Goal: Task Accomplishment & Management: Manage account settings

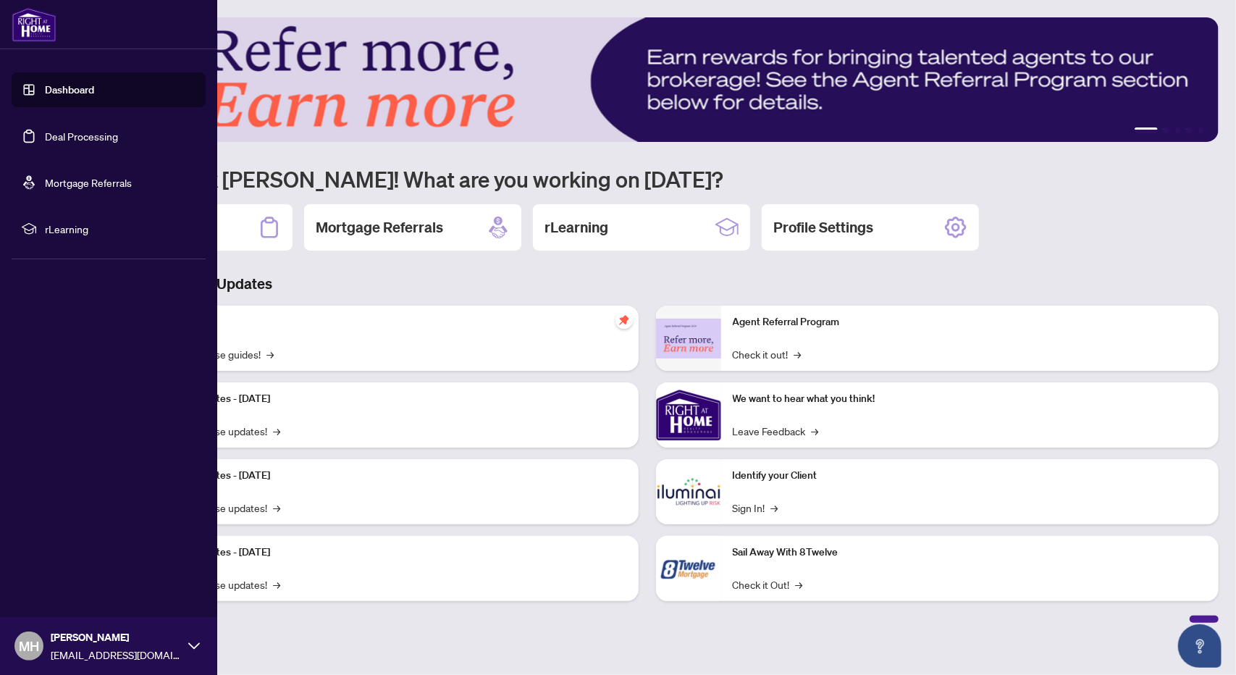
click at [58, 138] on link "Deal Processing" at bounding box center [81, 136] width 73 height 13
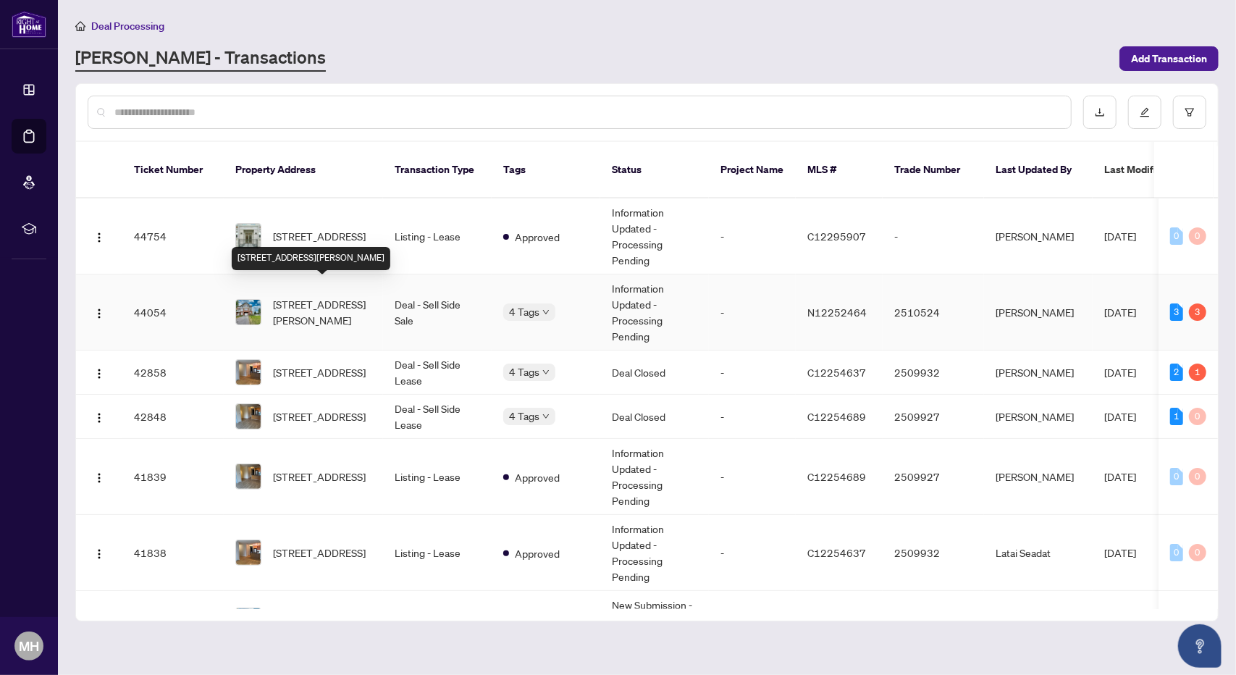
click at [303, 296] on span "[STREET_ADDRESS][PERSON_NAME]" at bounding box center [322, 312] width 98 height 32
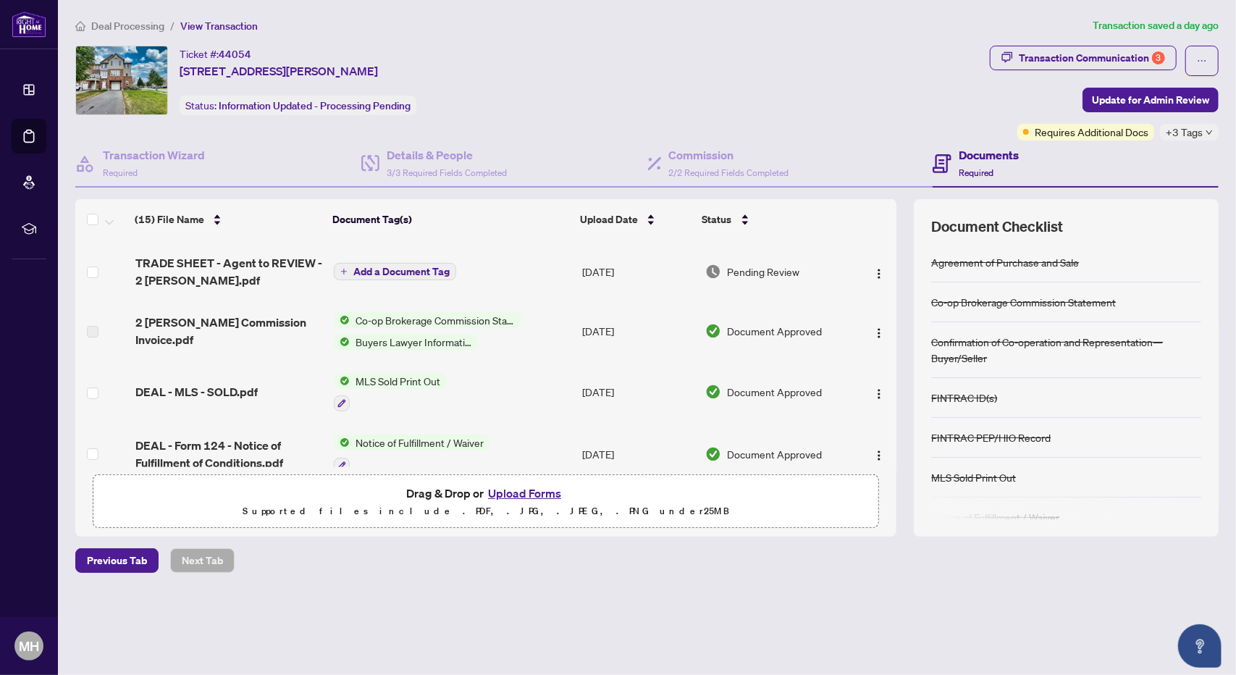
scroll to position [145, 0]
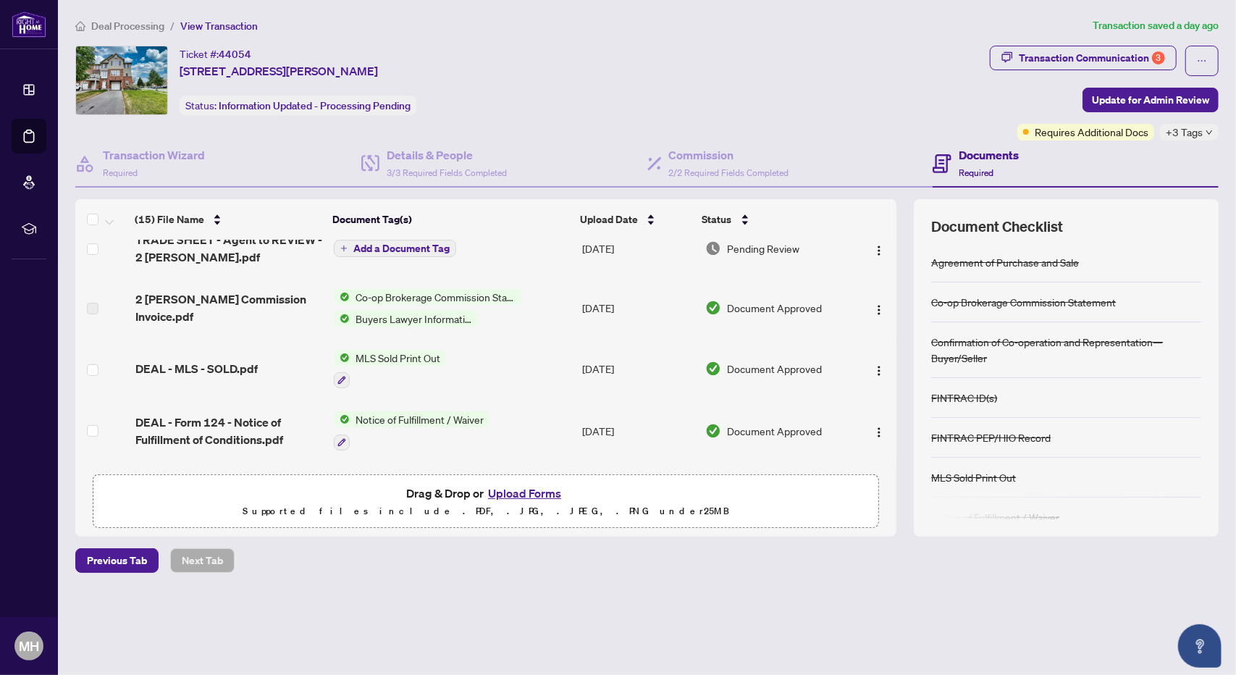
click at [388, 295] on span "Co-op Brokerage Commission Statement" at bounding box center [436, 297] width 172 height 16
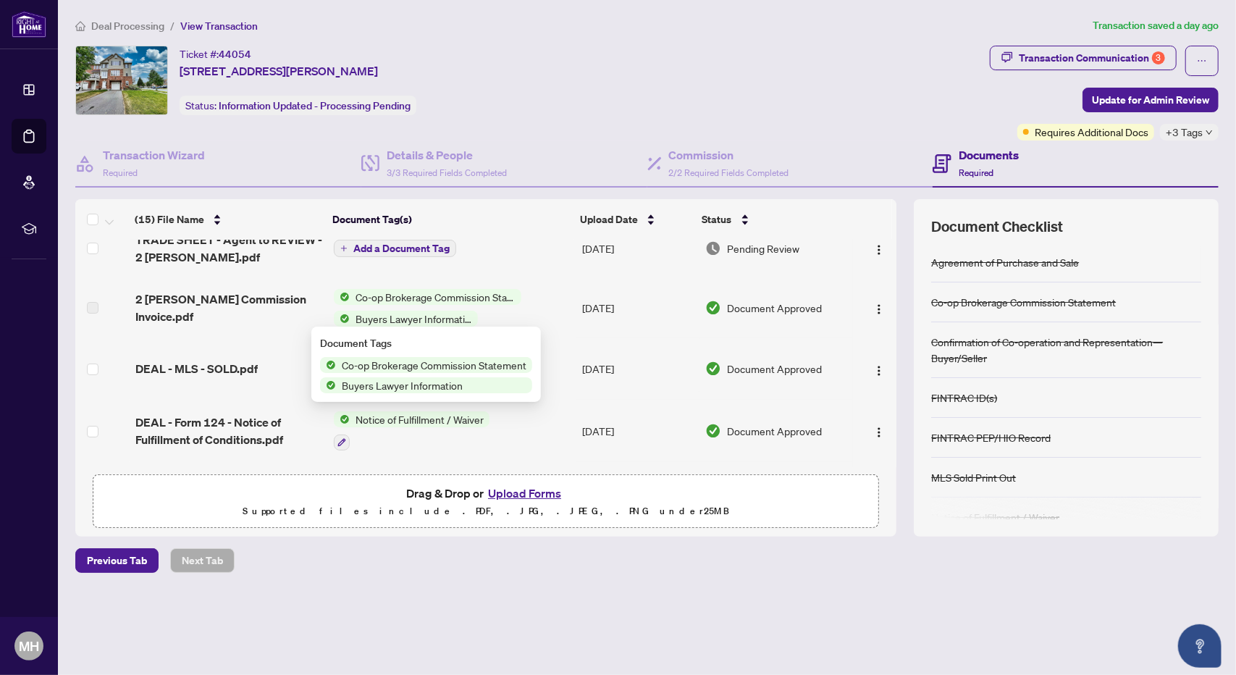
click at [388, 295] on span "Co-op Brokerage Commission Statement" at bounding box center [436, 297] width 172 height 16
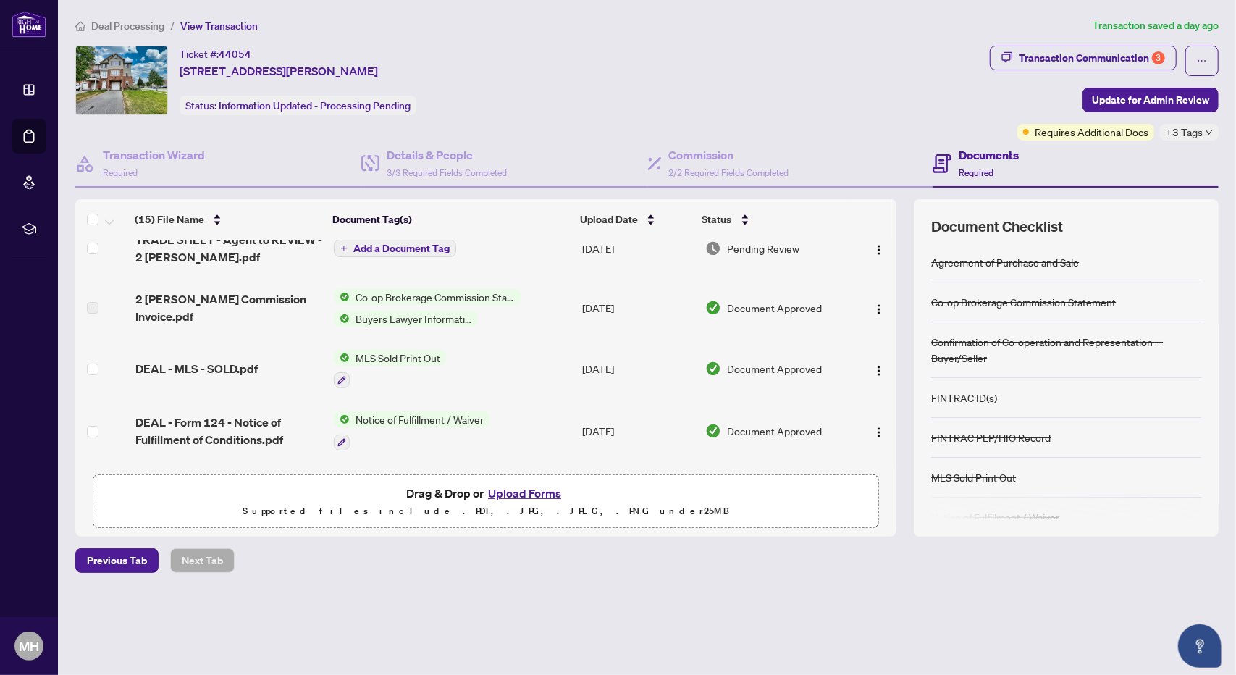
click at [388, 295] on span "Co-op Brokerage Commission Statement" at bounding box center [436, 297] width 172 height 16
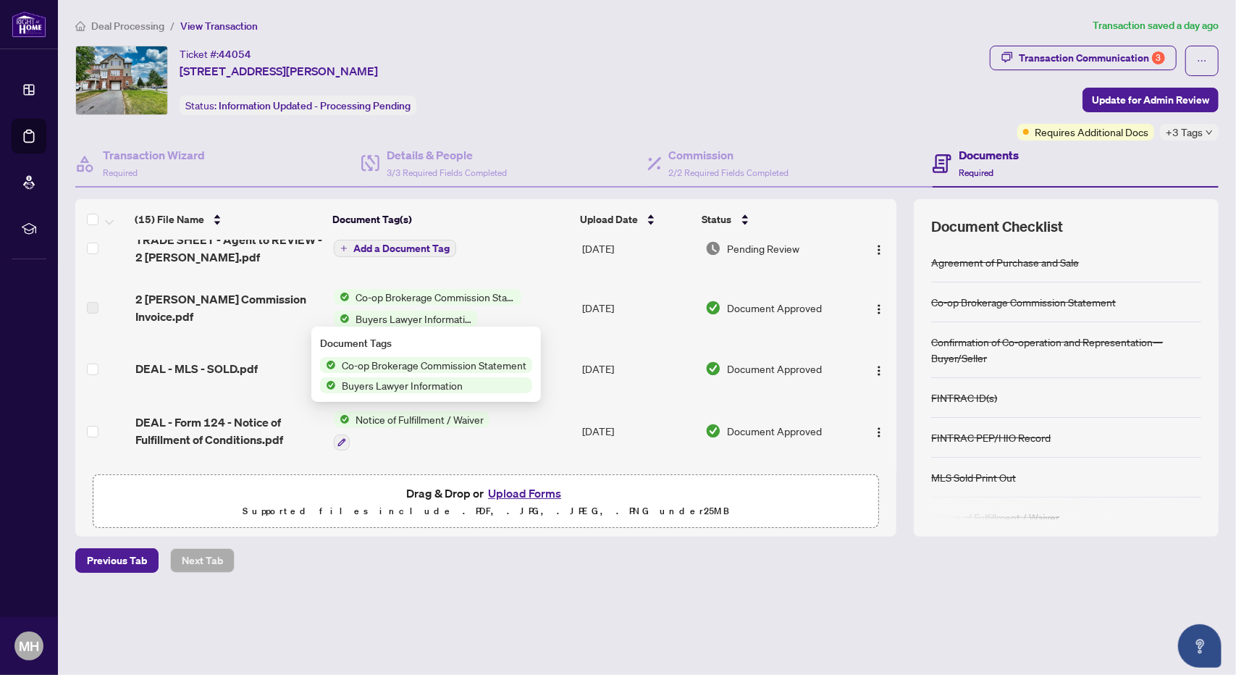
click at [388, 295] on span "Co-op Brokerage Commission Statement" at bounding box center [436, 297] width 172 height 16
click at [200, 299] on span "2 [PERSON_NAME] Commission Invoice.pdf" at bounding box center [228, 307] width 187 height 35
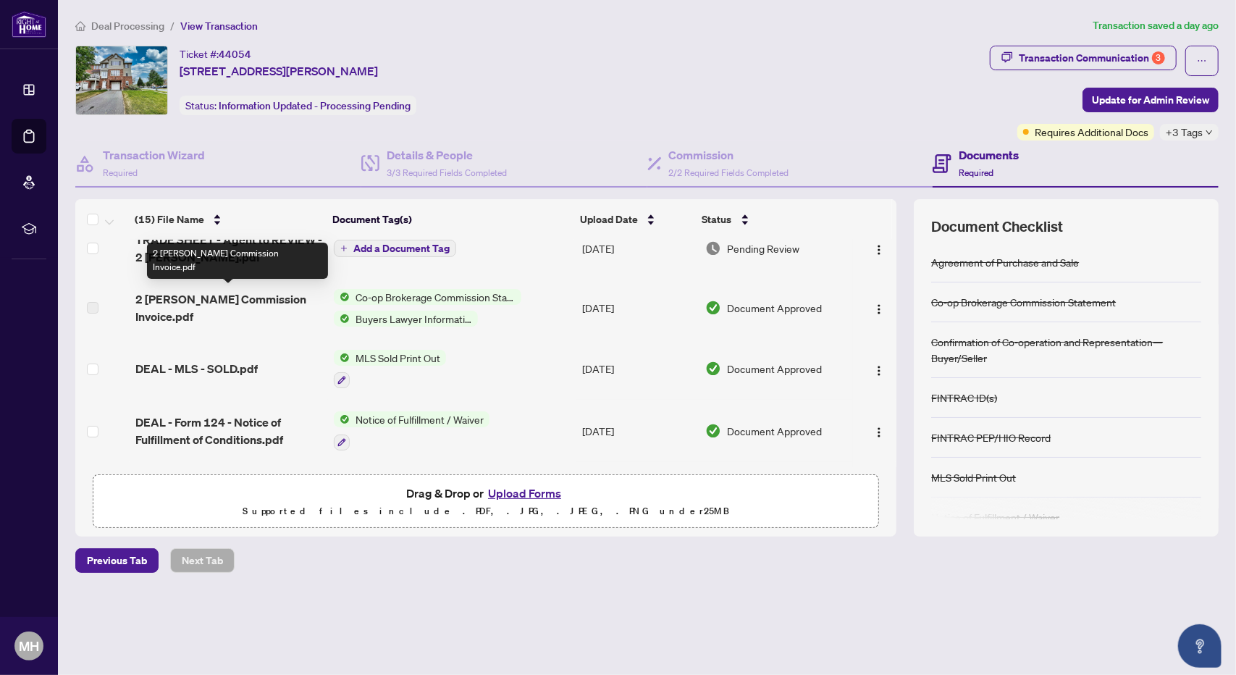
click at [163, 292] on span "2 [PERSON_NAME] Commission Invoice.pdf" at bounding box center [228, 307] width 187 height 35
click at [195, 305] on span "2 [PERSON_NAME] Commission Invoice.pdf" at bounding box center [228, 307] width 187 height 35
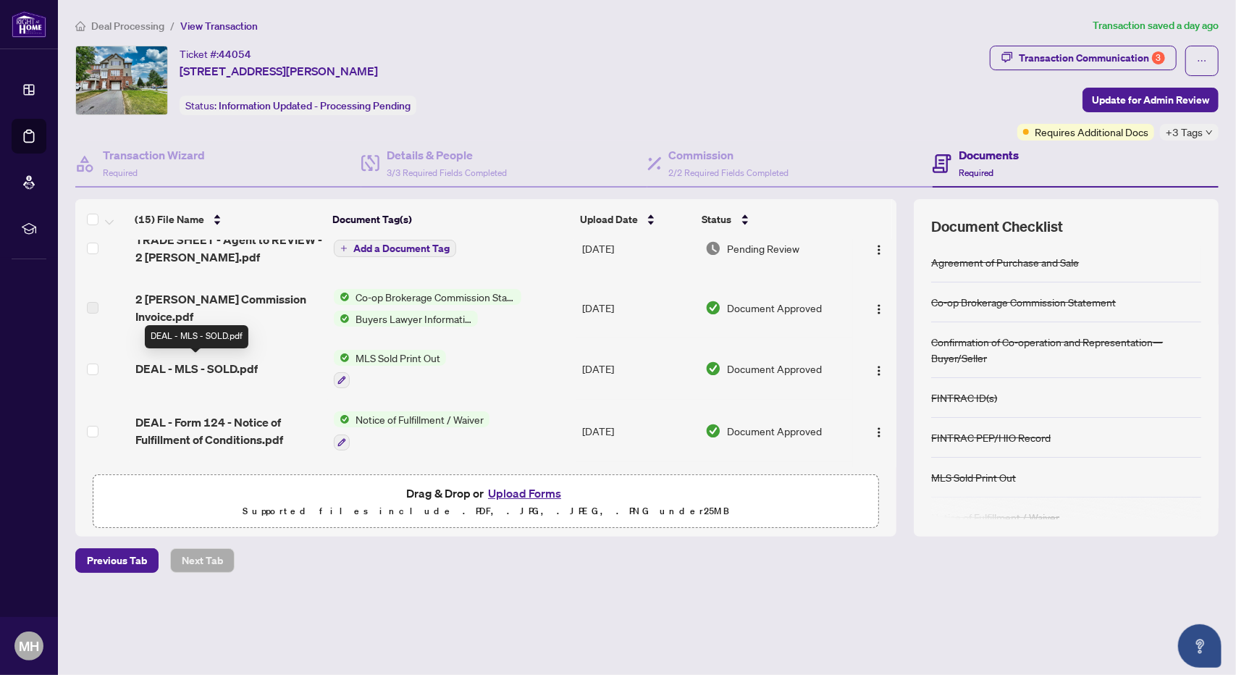
click at [196, 365] on span "DEAL - MLS - SOLD.pdf" at bounding box center [196, 368] width 122 height 17
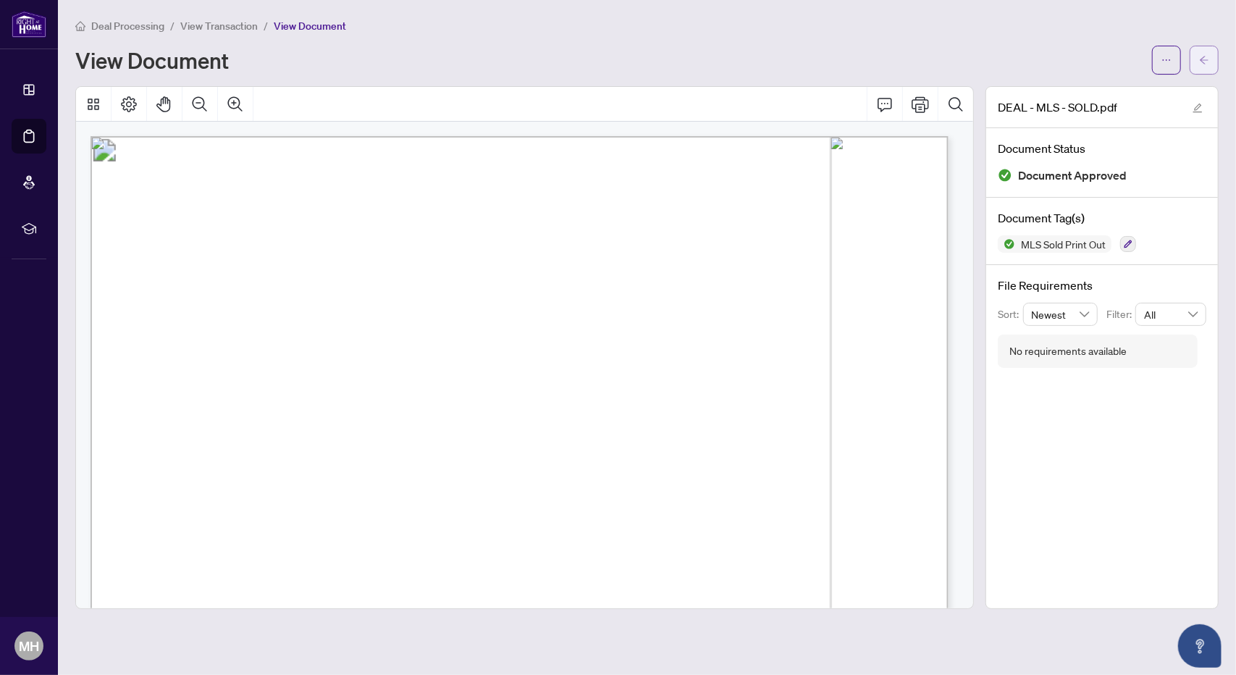
click at [1199, 56] on icon "arrow-left" at bounding box center [1204, 60] width 10 height 10
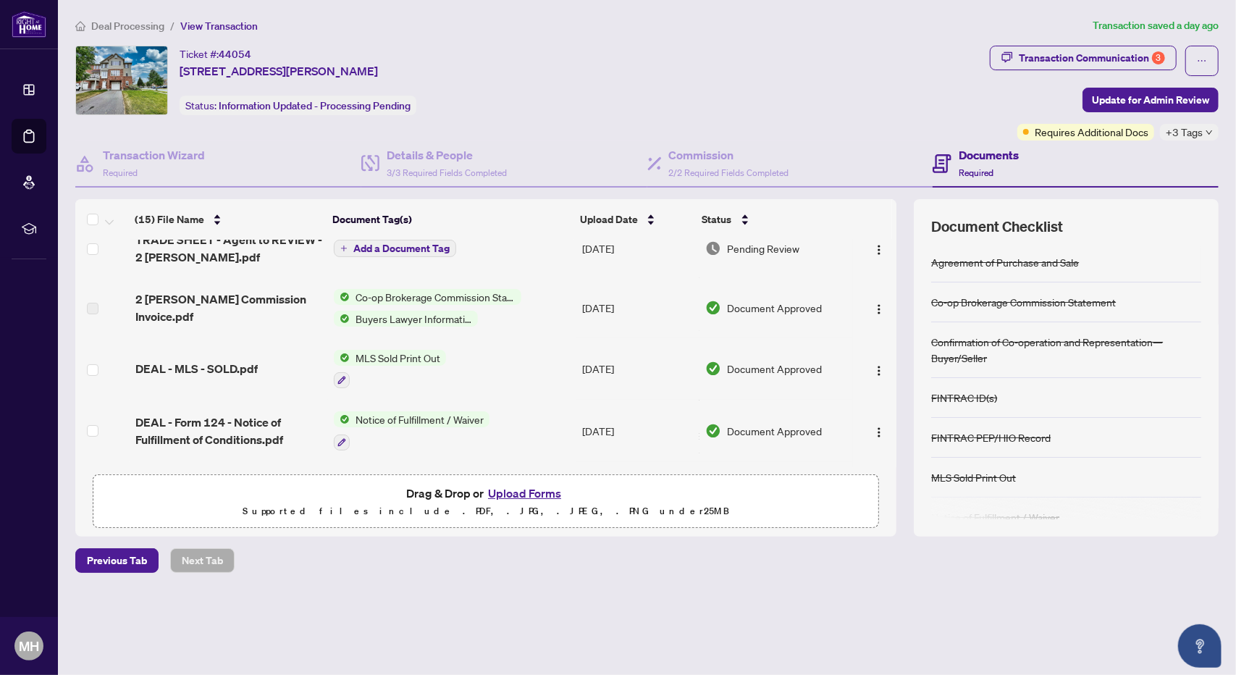
scroll to position [72, 0]
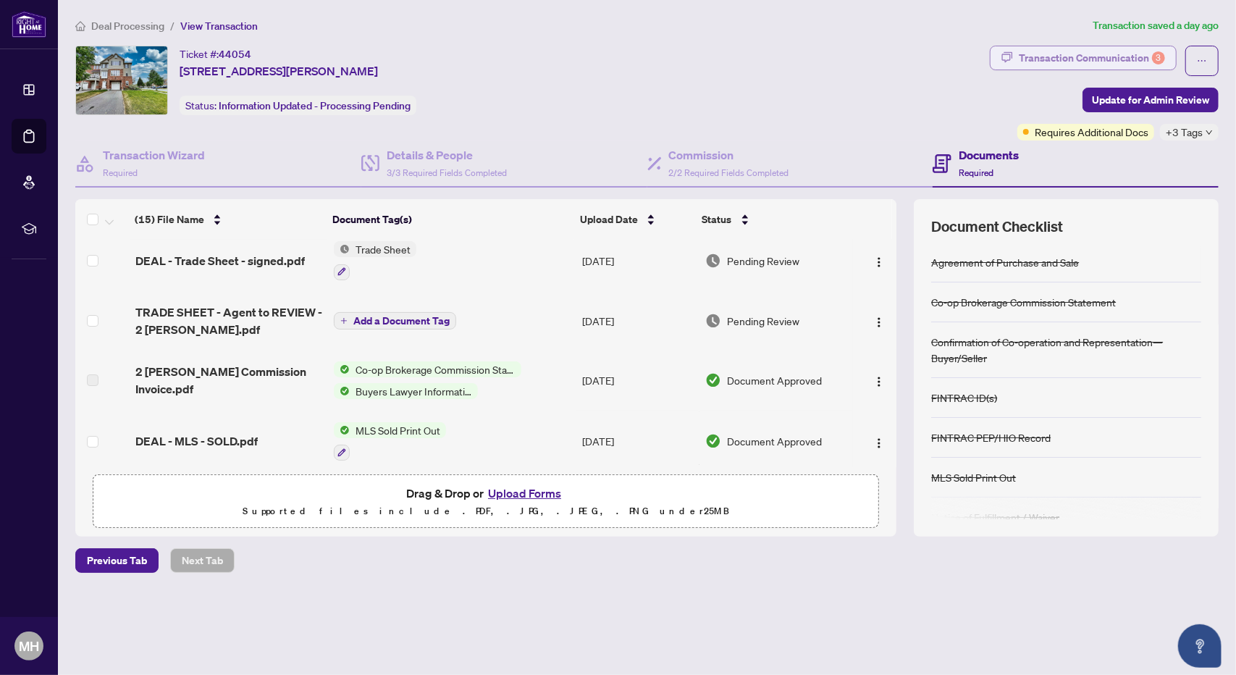
click at [1100, 51] on div "Transaction Communication 3" at bounding box center [1091, 57] width 146 height 23
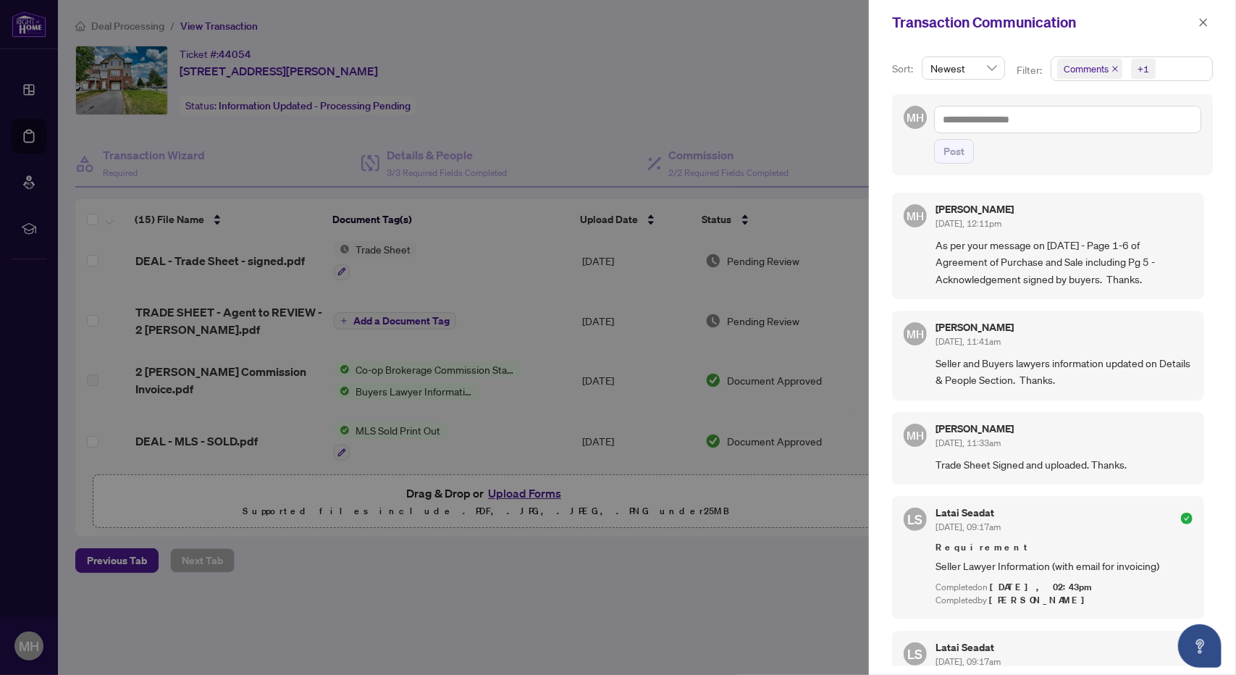
click at [791, 100] on div at bounding box center [618, 337] width 1236 height 675
click at [778, 95] on div at bounding box center [618, 337] width 1236 height 675
click at [755, 79] on div at bounding box center [618, 337] width 1236 height 675
click at [1204, 22] on icon "close" at bounding box center [1203, 22] width 8 height 8
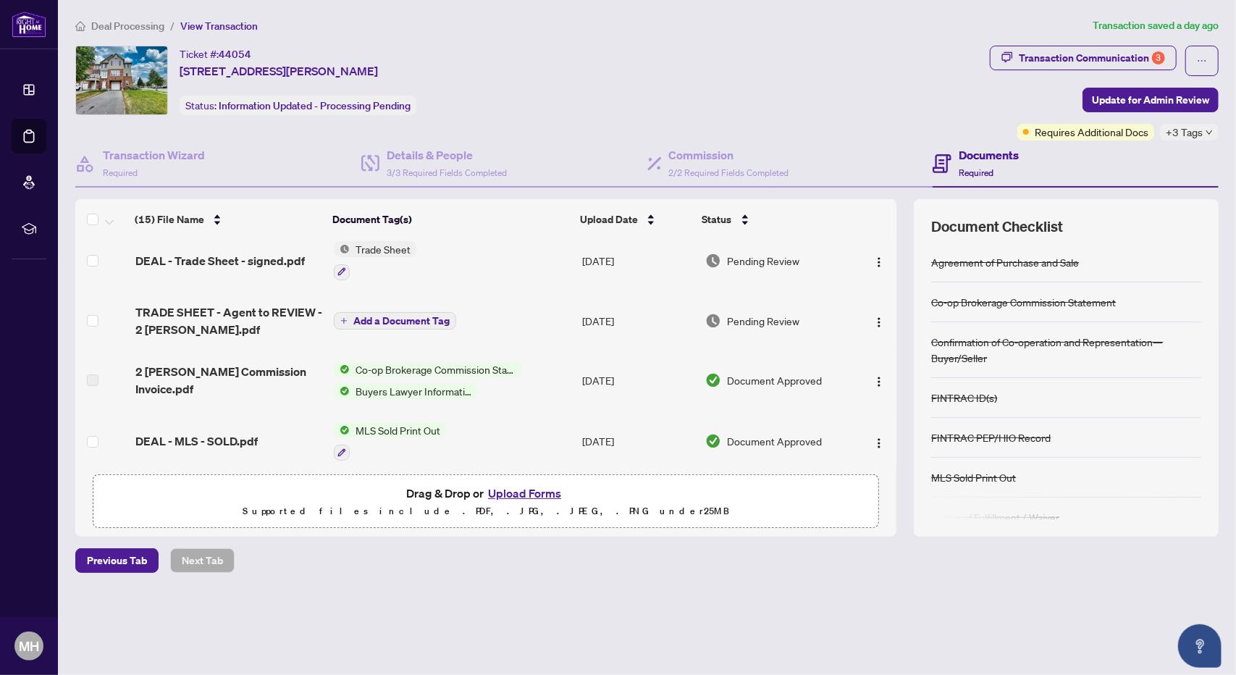
click at [388, 368] on span "Co-op Brokerage Commission Statement" at bounding box center [436, 369] width 172 height 16
click at [167, 371] on span "2 [PERSON_NAME] Commission Invoice.pdf" at bounding box center [228, 380] width 187 height 35
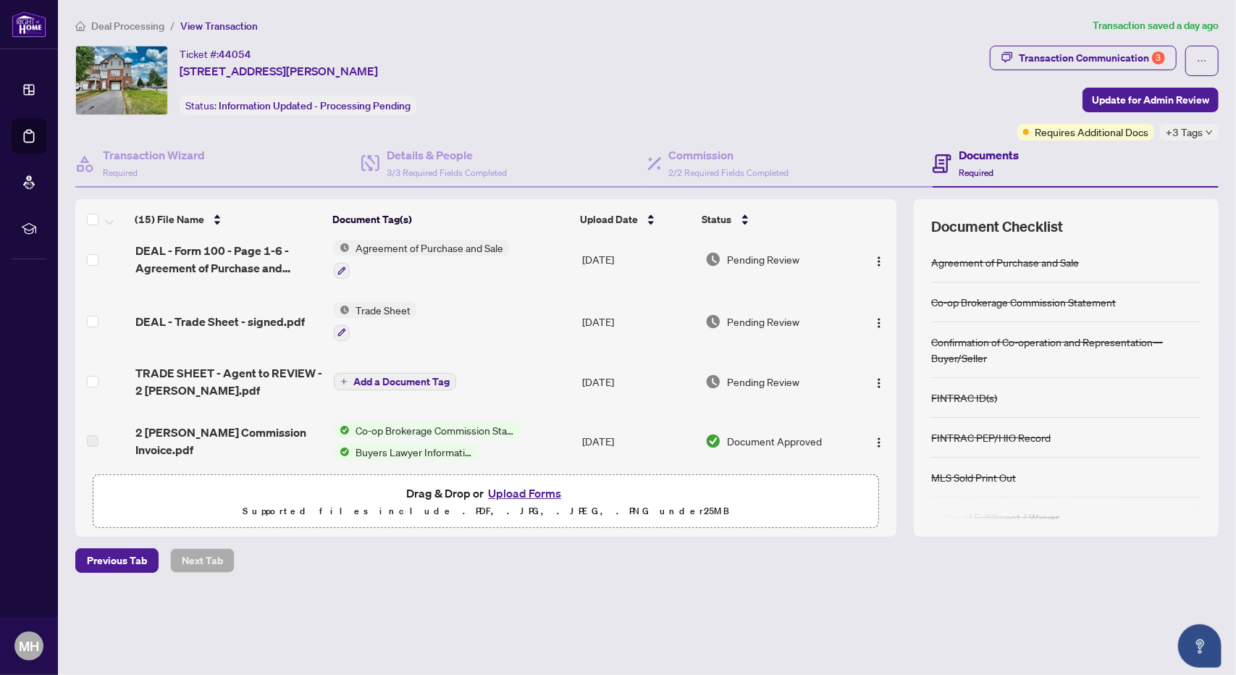
scroll to position [0, 0]
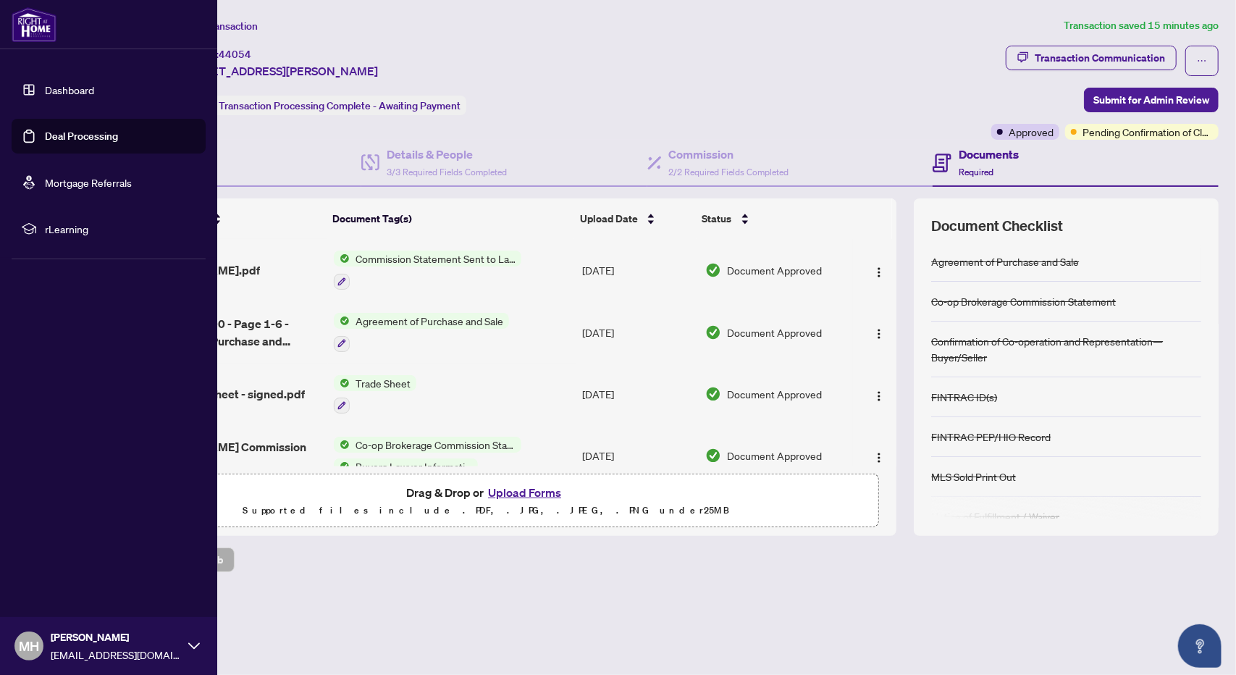
click at [65, 140] on link "Deal Processing" at bounding box center [81, 136] width 73 height 13
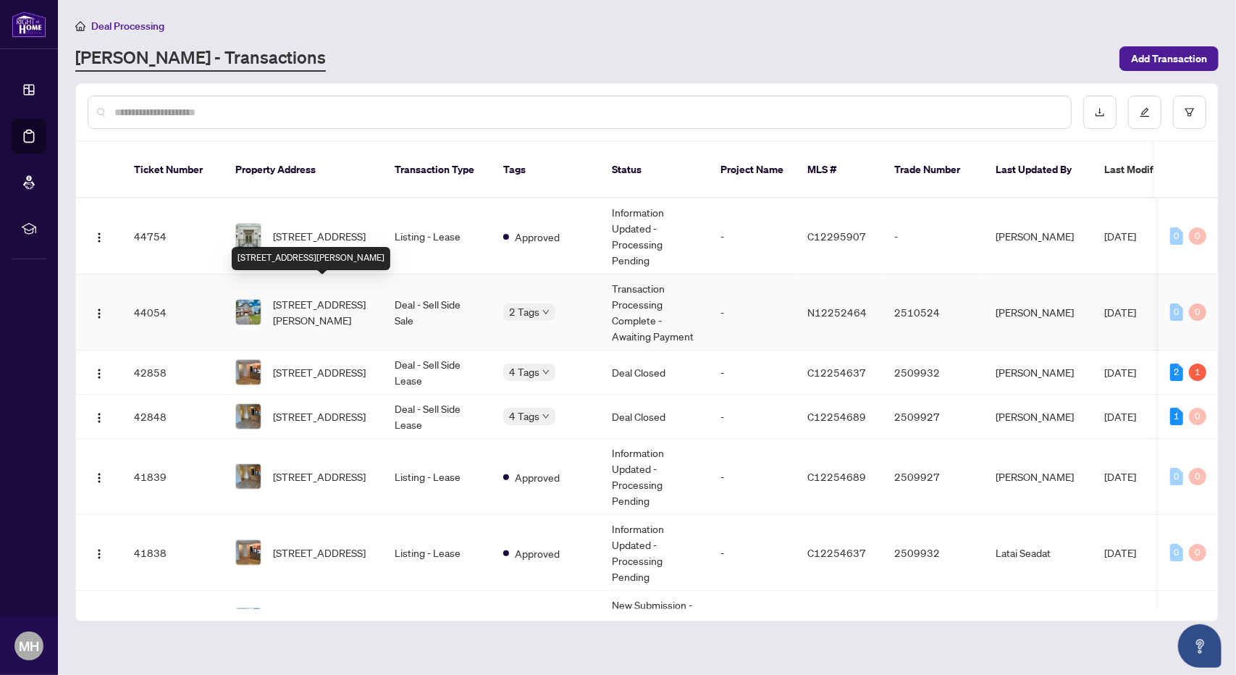
click at [301, 296] on span "[STREET_ADDRESS][PERSON_NAME]" at bounding box center [322, 312] width 98 height 32
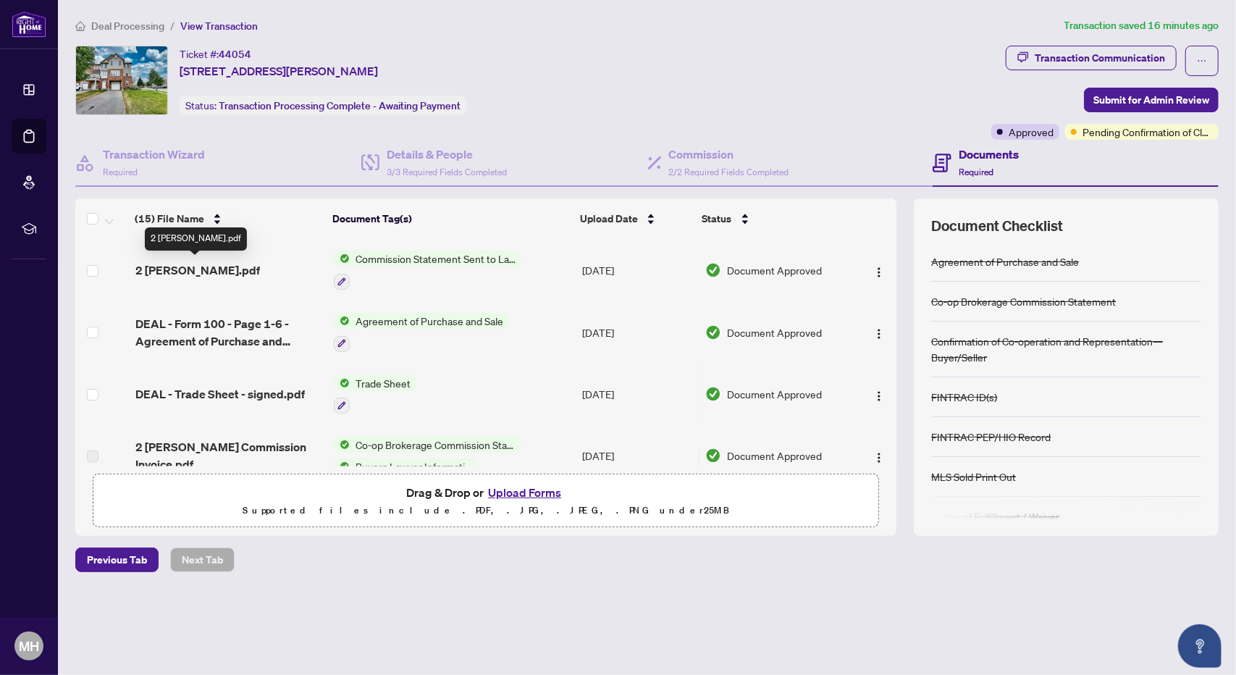
click at [195, 267] on span "2 Cossey Lane - CS.pdf" at bounding box center [197, 269] width 124 height 17
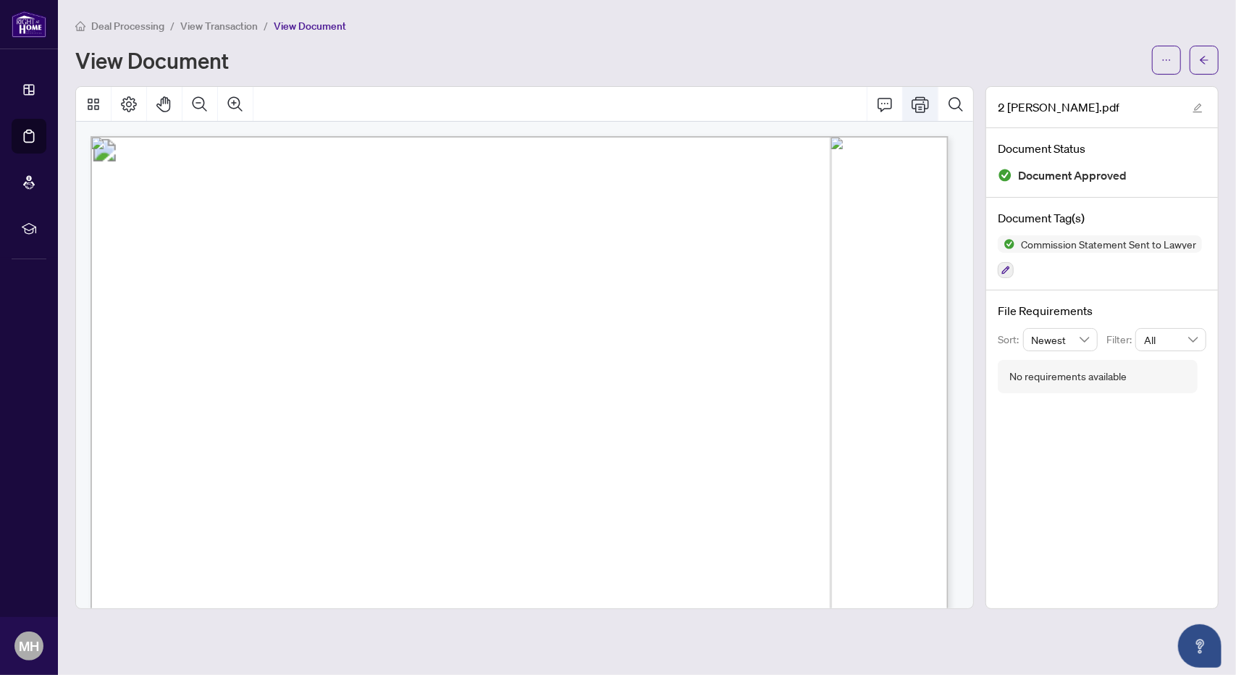
click at [919, 104] on icon "Print" at bounding box center [919, 104] width 17 height 17
click at [917, 101] on icon "Print" at bounding box center [919, 104] width 17 height 17
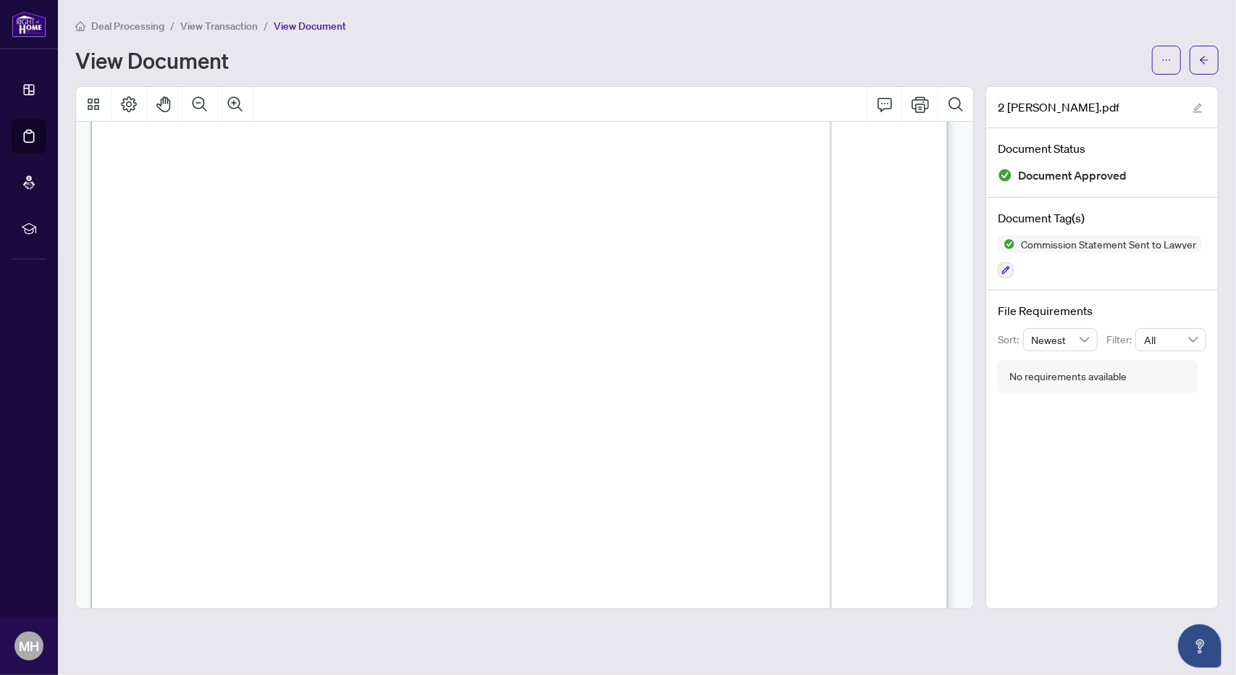
scroll to position [72, 0]
